Goal: Navigation & Orientation: Understand site structure

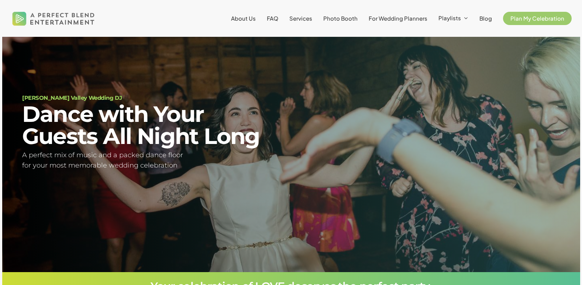
scroll to position [47, 0]
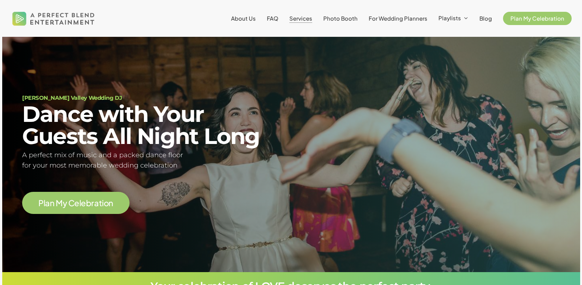
click at [303, 21] on span "Services" at bounding box center [300, 18] width 23 height 7
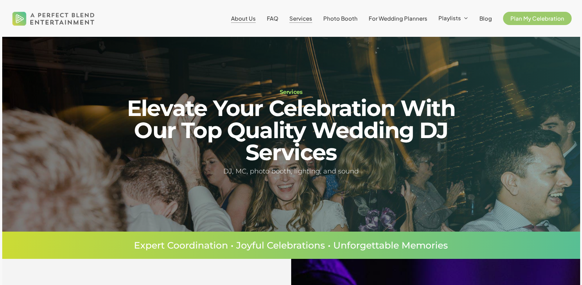
click at [250, 18] on span "About Us" at bounding box center [243, 18] width 25 height 7
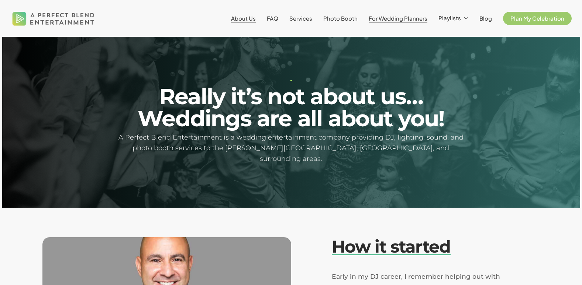
click at [385, 20] on span "For Wedding Planners" at bounding box center [397, 18] width 59 height 7
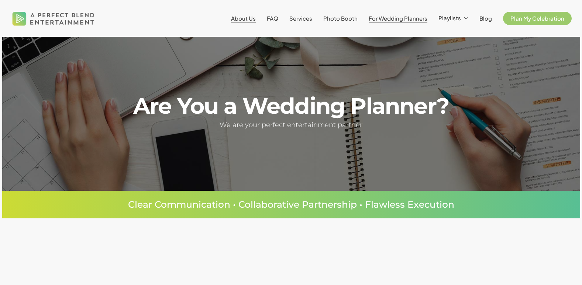
click at [250, 21] on span "About Us" at bounding box center [243, 18] width 25 height 7
